Goal: Information Seeking & Learning: Check status

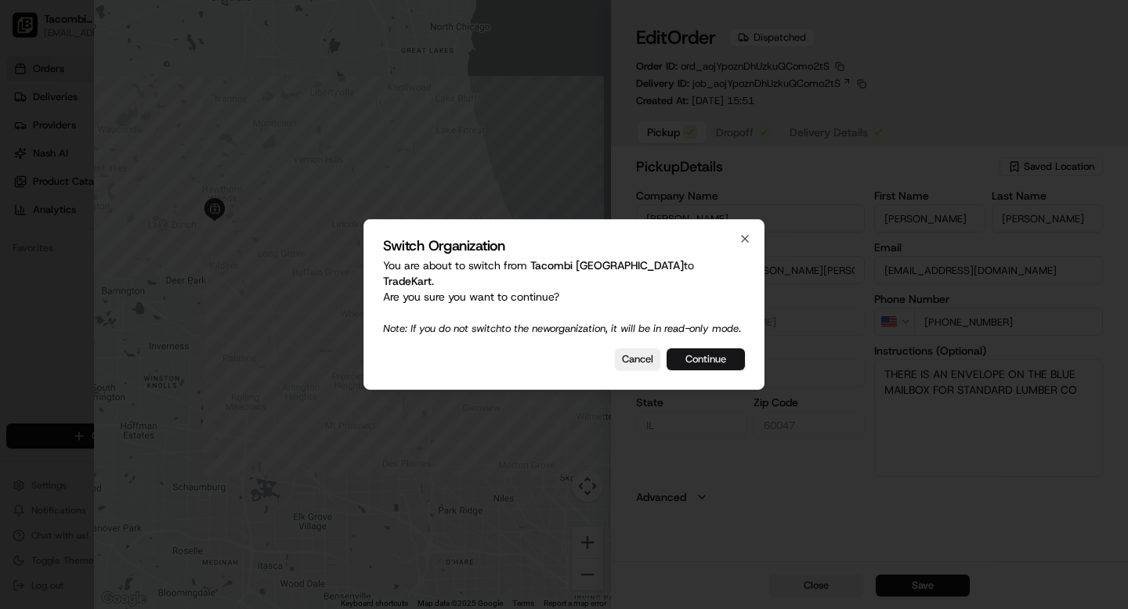
click at [730, 364] on button "Continue" at bounding box center [706, 360] width 78 height 22
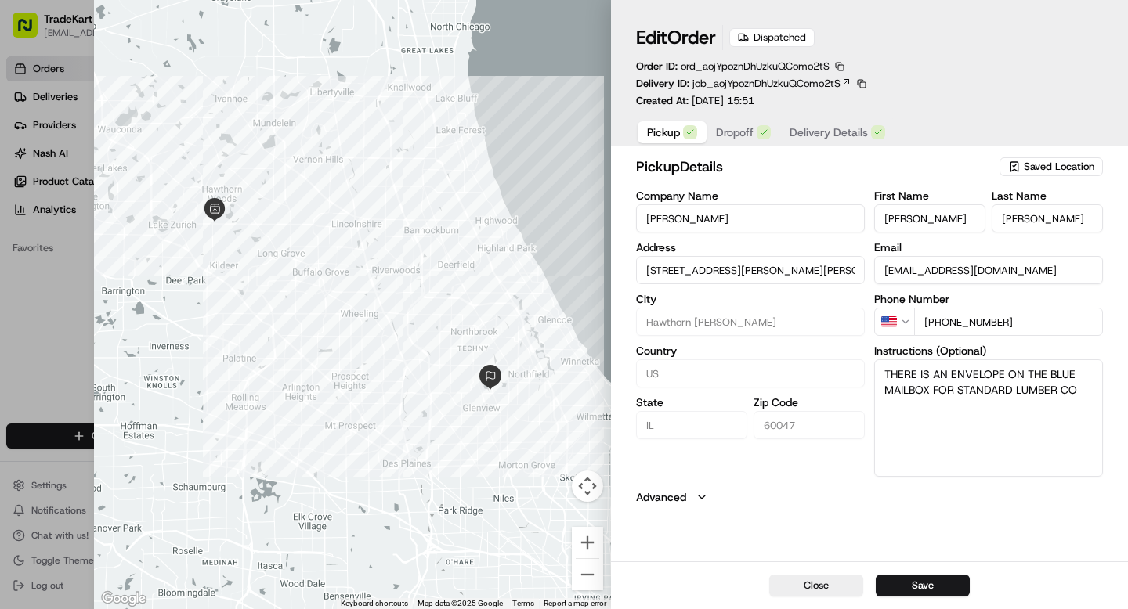
click at [814, 79] on span "job_aojYpoznDhUzkuQComo2tS" at bounding box center [766, 84] width 148 height 14
